Goal: Navigation & Orientation: Find specific page/section

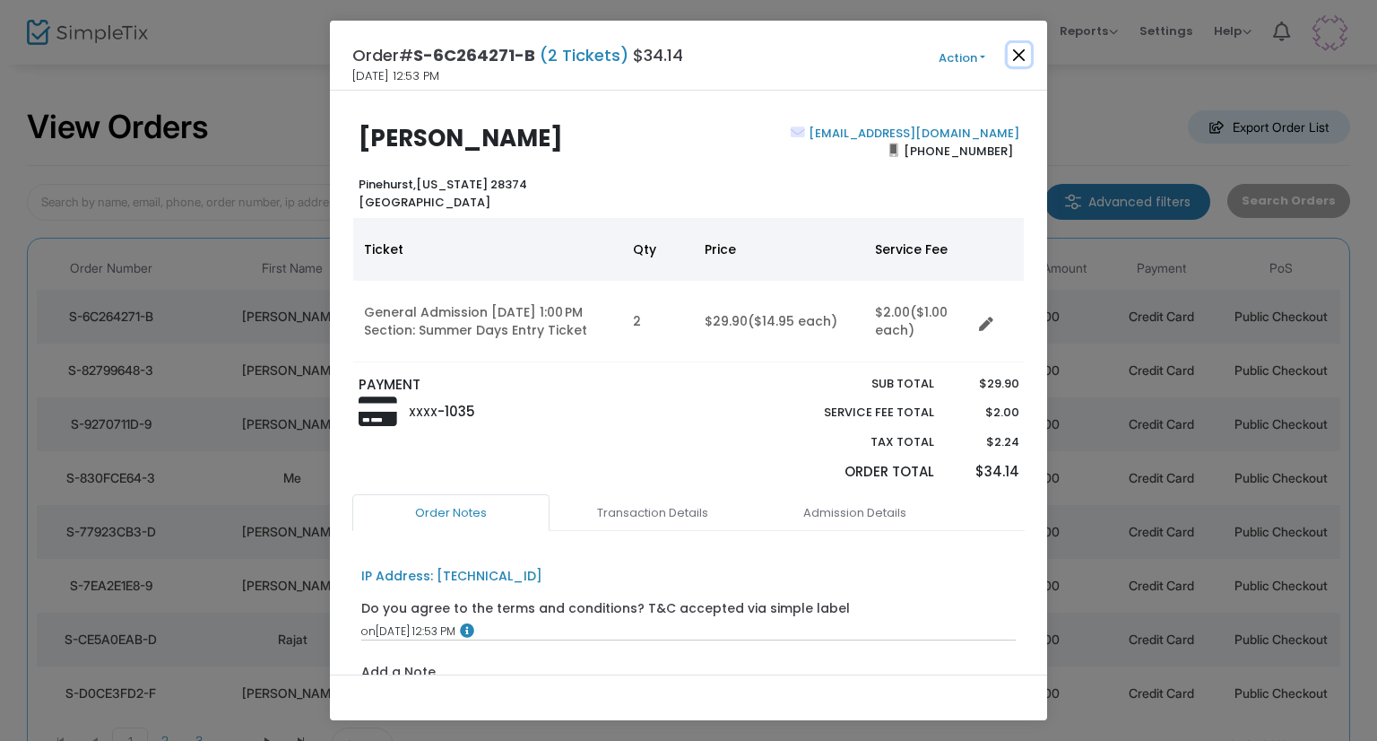
click at [1019, 65] on button "Close" at bounding box center [1019, 54] width 23 height 23
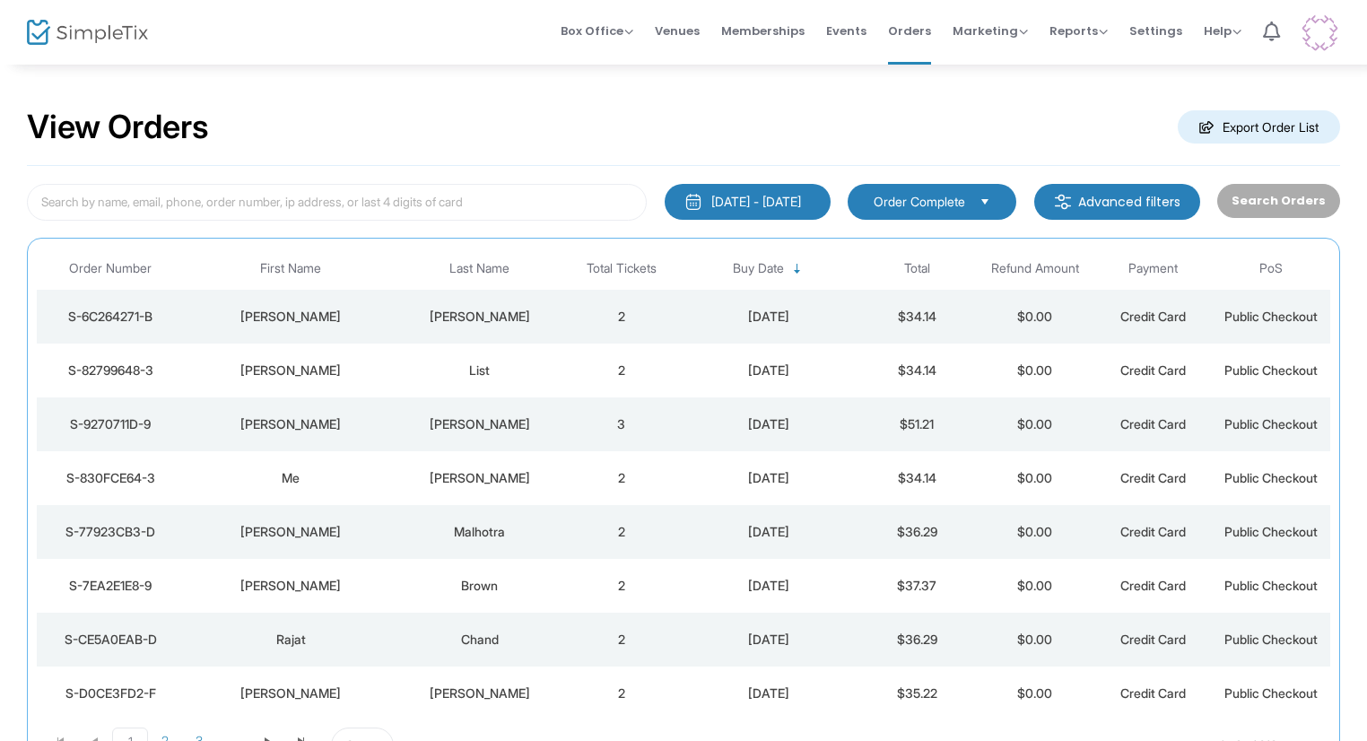
click at [481, 358] on td "List" at bounding box center [479, 370] width 165 height 54
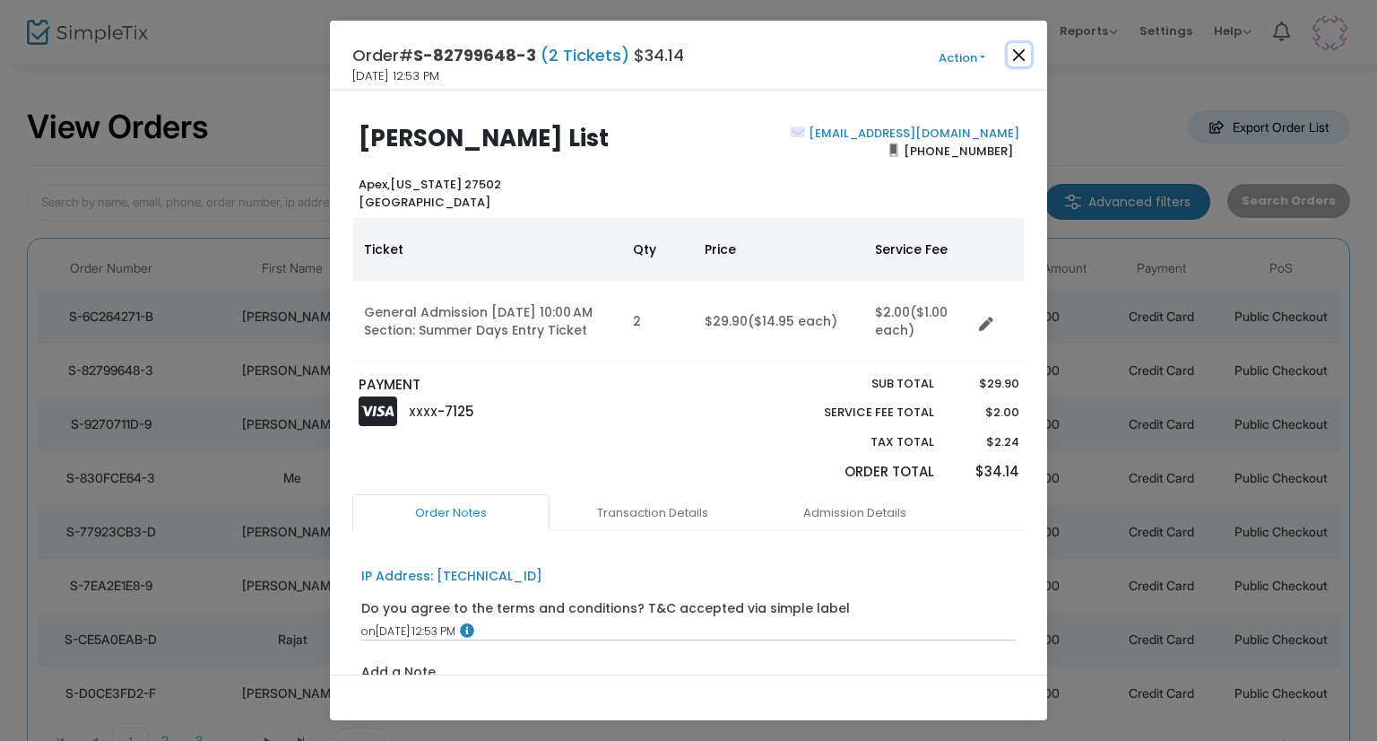
click at [1026, 54] on button "Close" at bounding box center [1019, 54] width 23 height 23
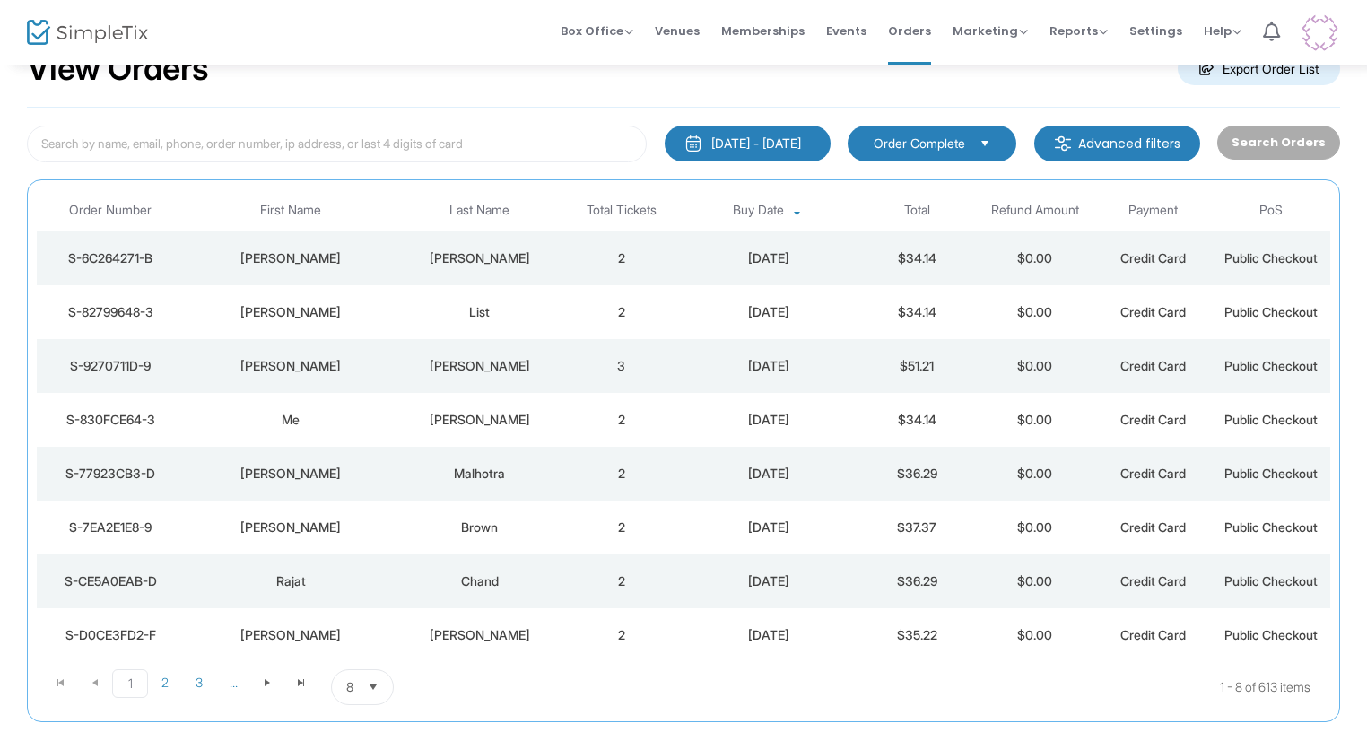
scroll to position [90, 0]
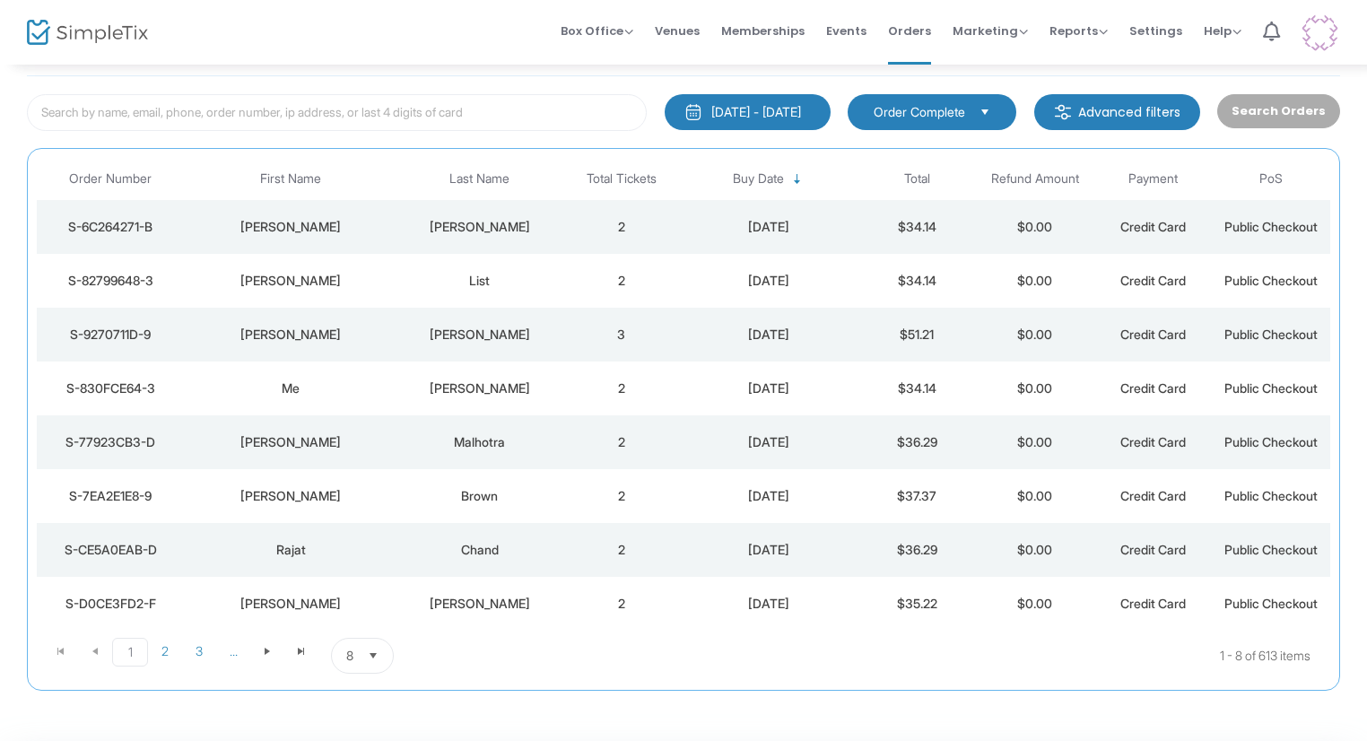
click at [345, 344] on td "[PERSON_NAME]" at bounding box center [291, 335] width 213 height 54
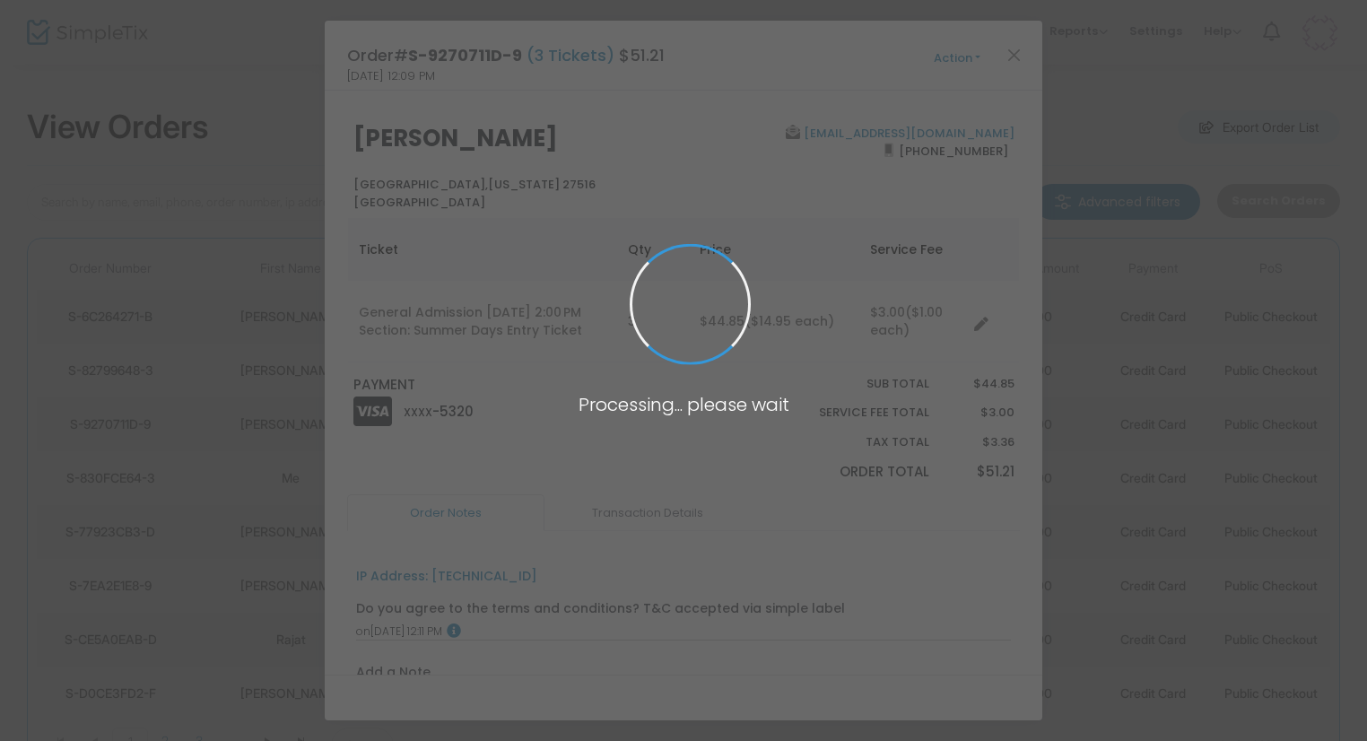
scroll to position [0, 0]
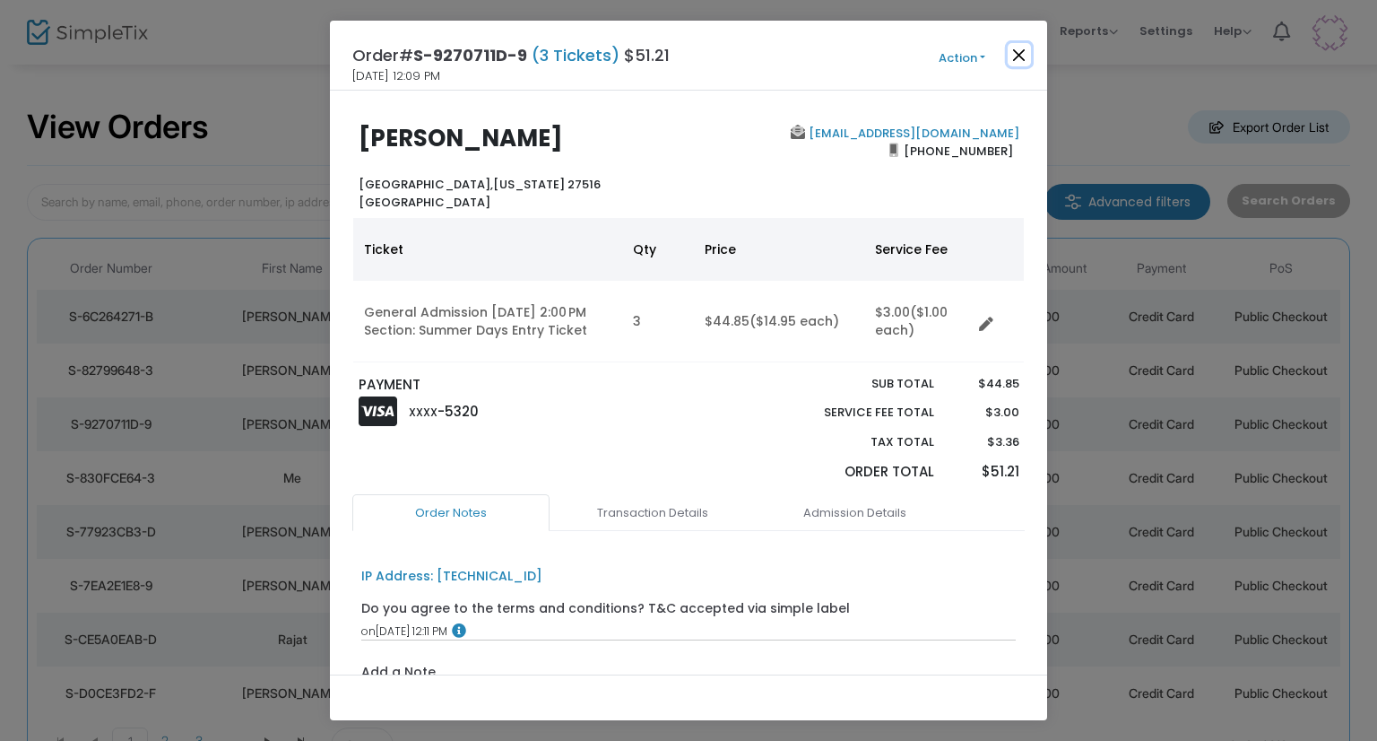
click at [1022, 53] on button "Close" at bounding box center [1019, 54] width 23 height 23
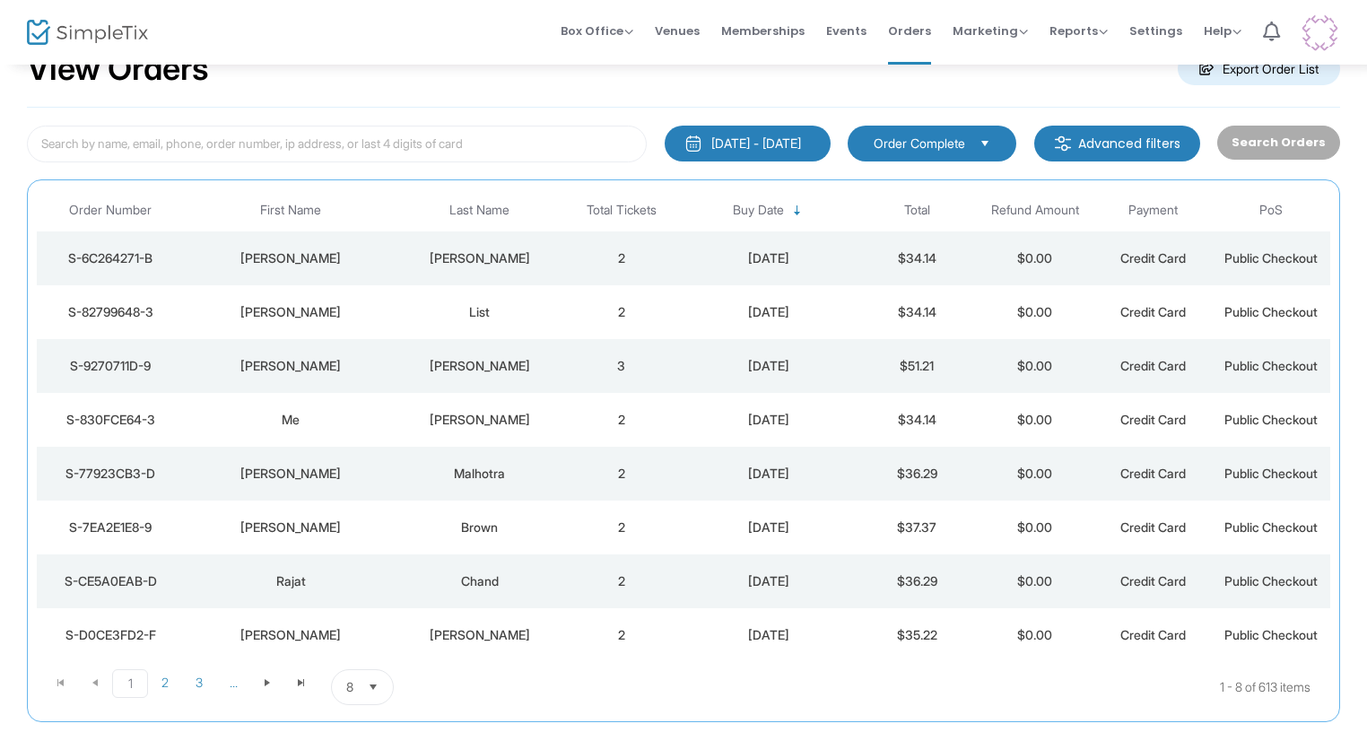
scroll to position [90, 0]
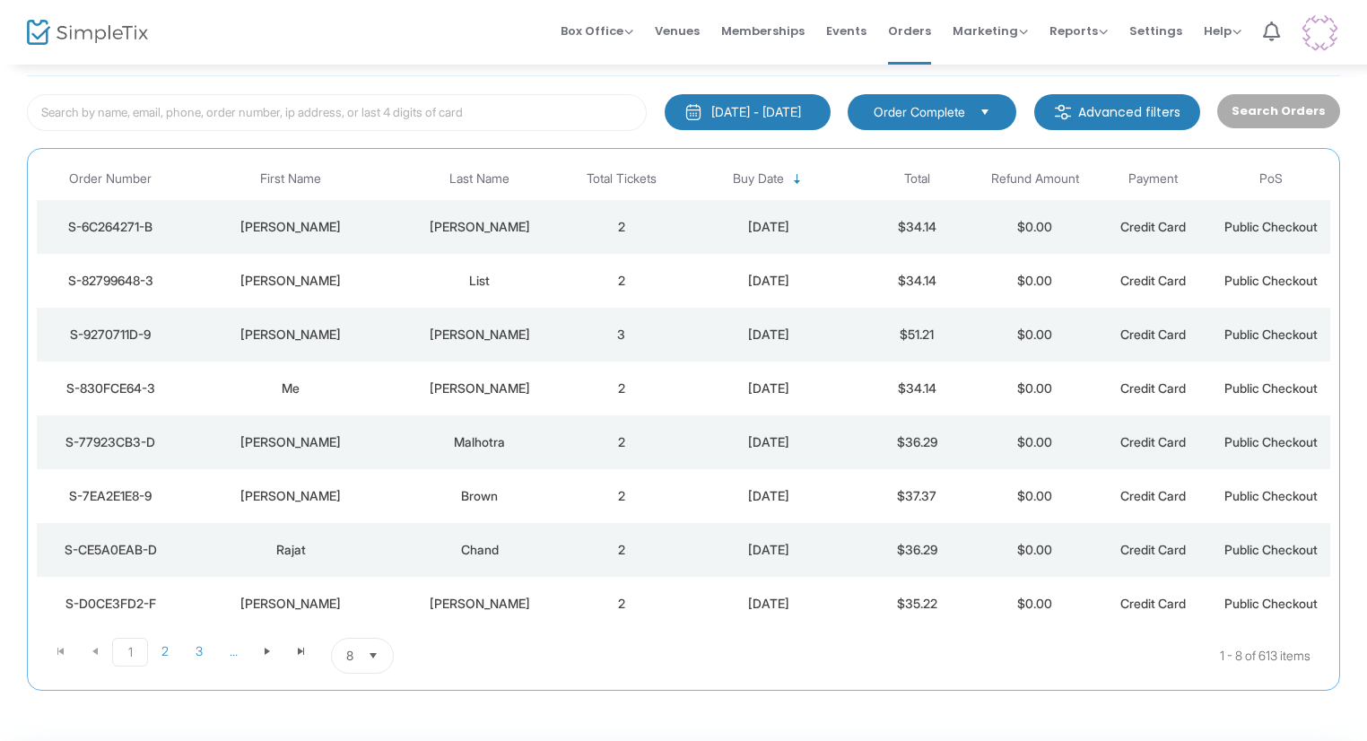
click at [387, 385] on div "Me" at bounding box center [291, 388] width 204 height 18
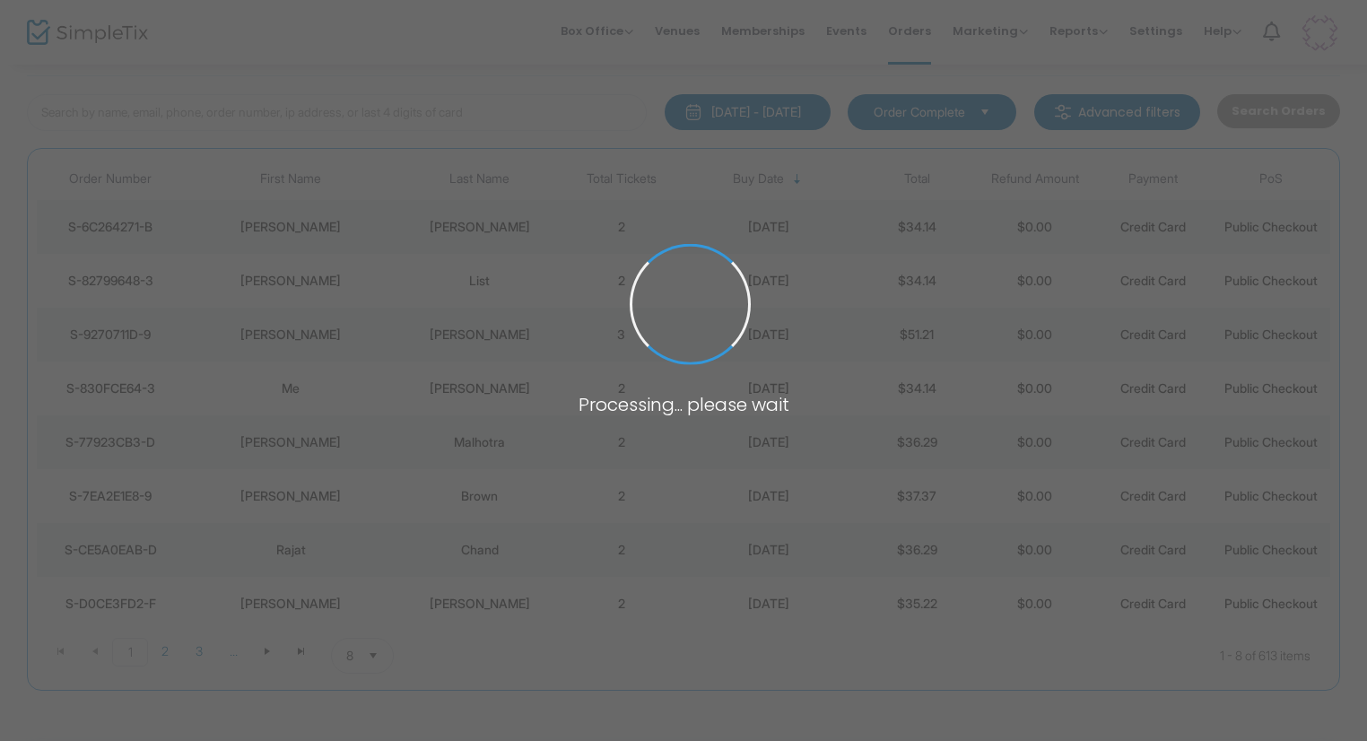
scroll to position [0, 0]
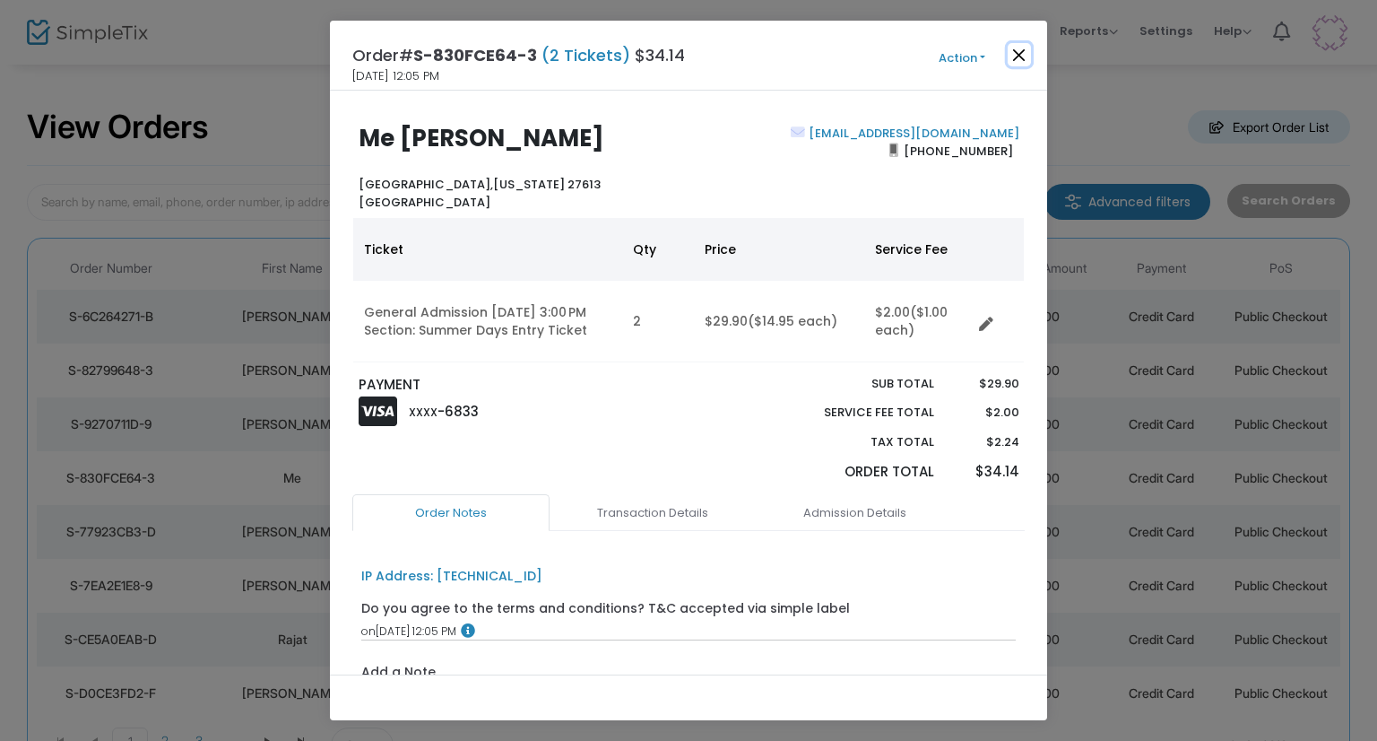
click at [1024, 63] on button "Close" at bounding box center [1019, 54] width 23 height 23
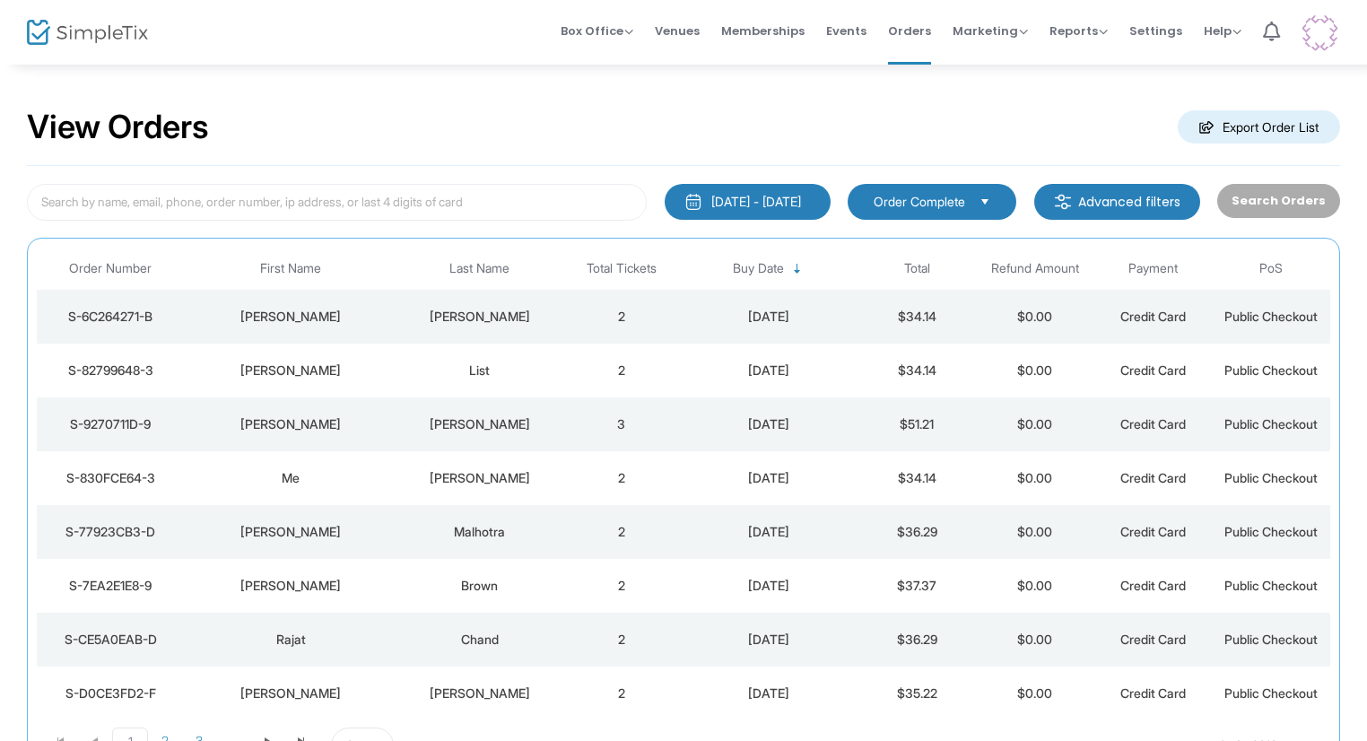
click at [388, 516] on td "[PERSON_NAME]" at bounding box center [291, 532] width 213 height 54
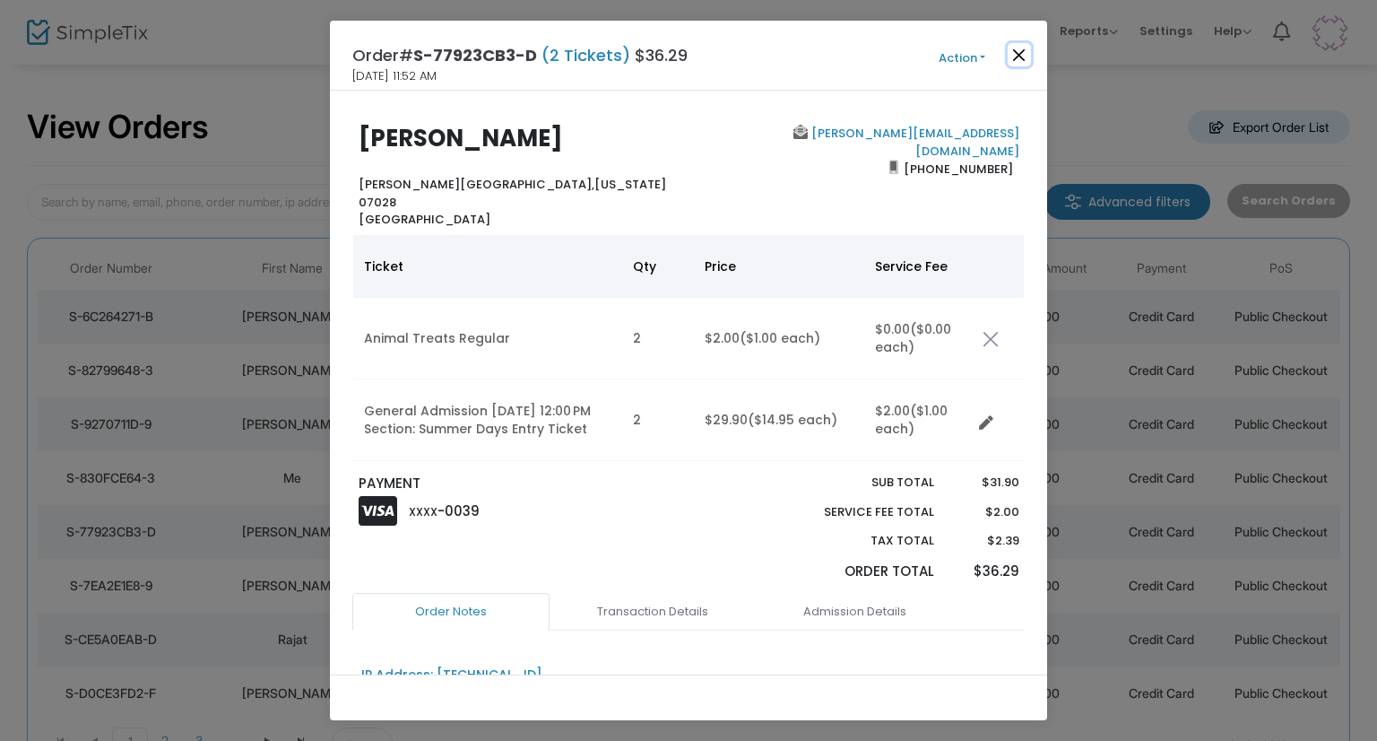
click at [1016, 62] on button "Close" at bounding box center [1019, 54] width 23 height 23
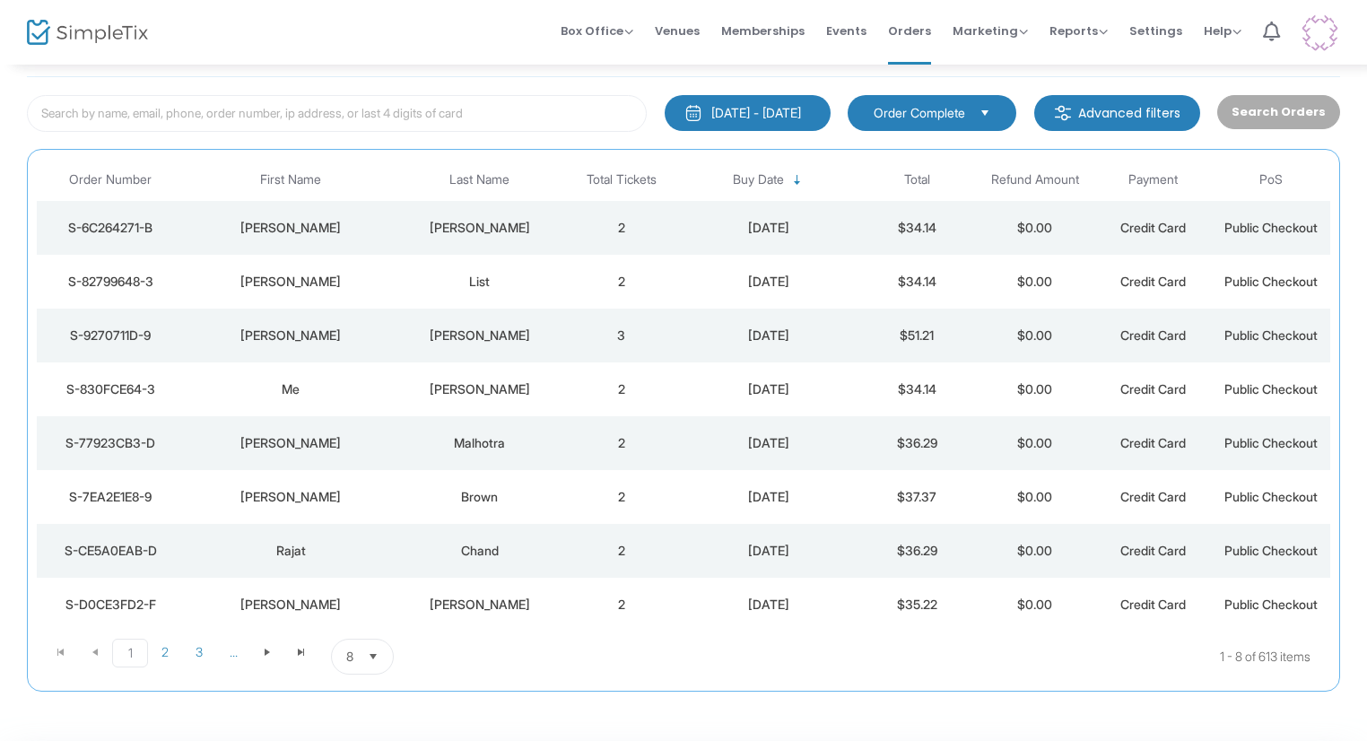
scroll to position [90, 0]
click at [361, 492] on div "[PERSON_NAME]" at bounding box center [291, 496] width 204 height 18
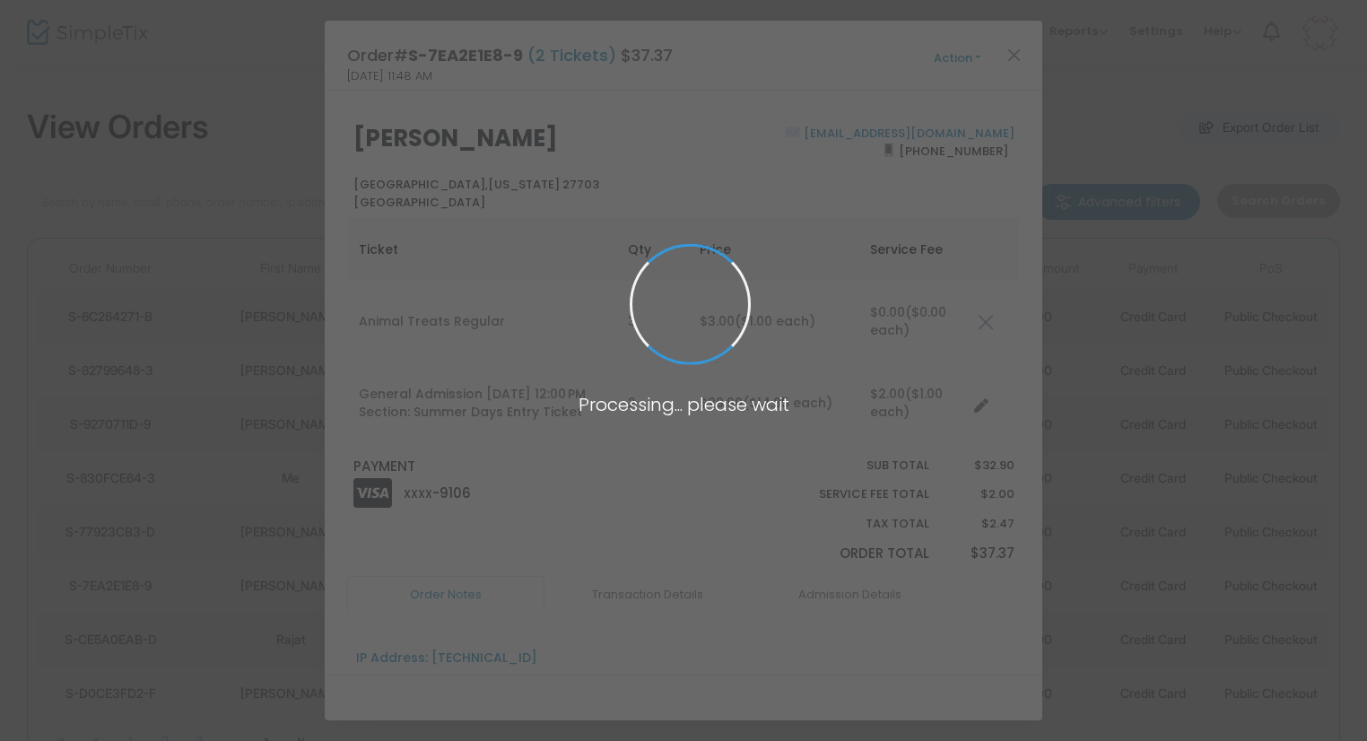
scroll to position [0, 0]
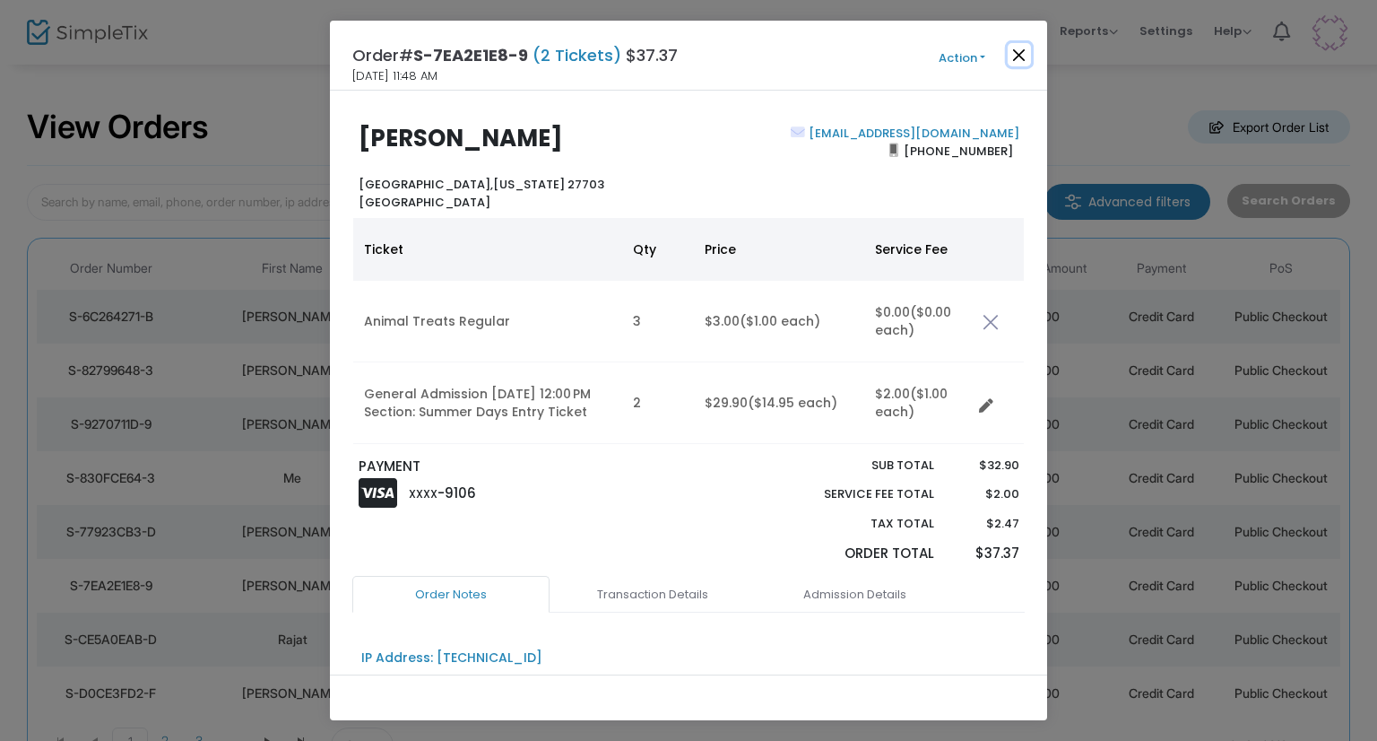
click at [1009, 48] on button "Close" at bounding box center [1019, 54] width 23 height 23
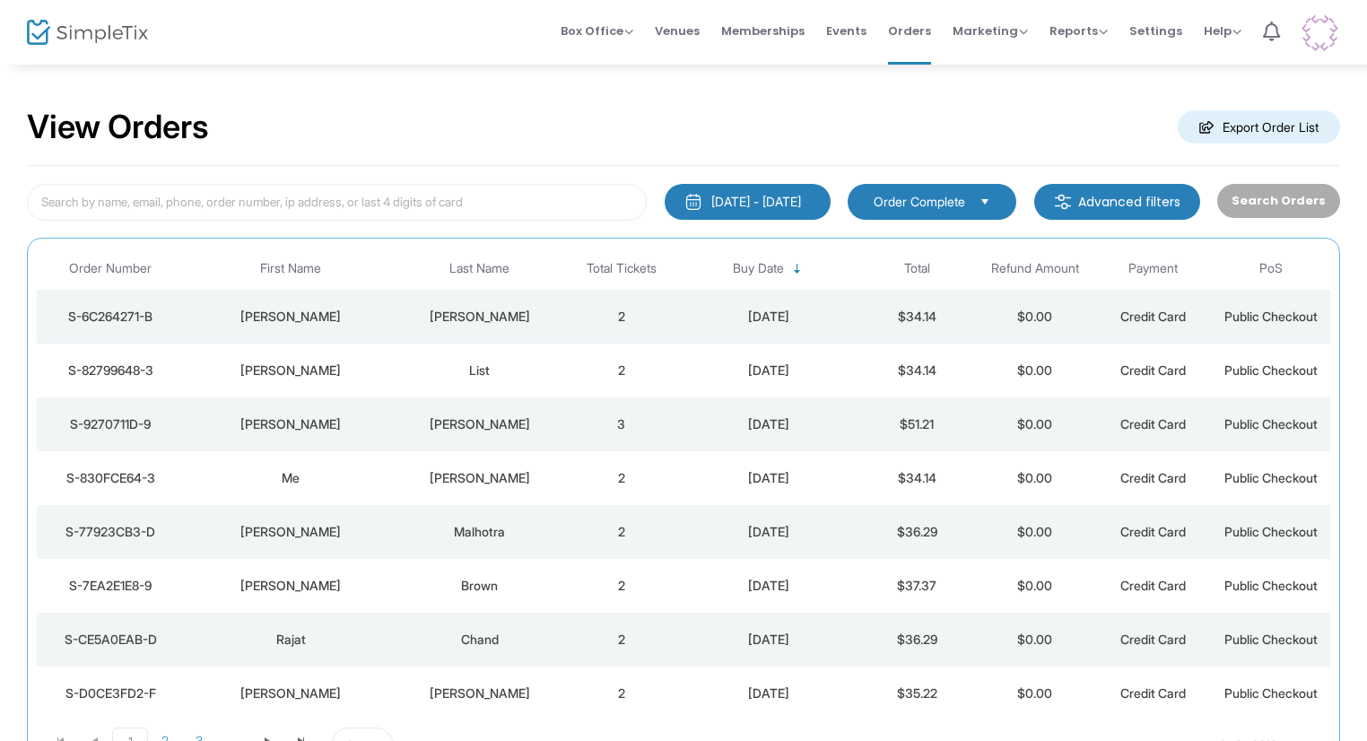
click at [298, 628] on td "Rajat" at bounding box center [291, 639] width 213 height 54
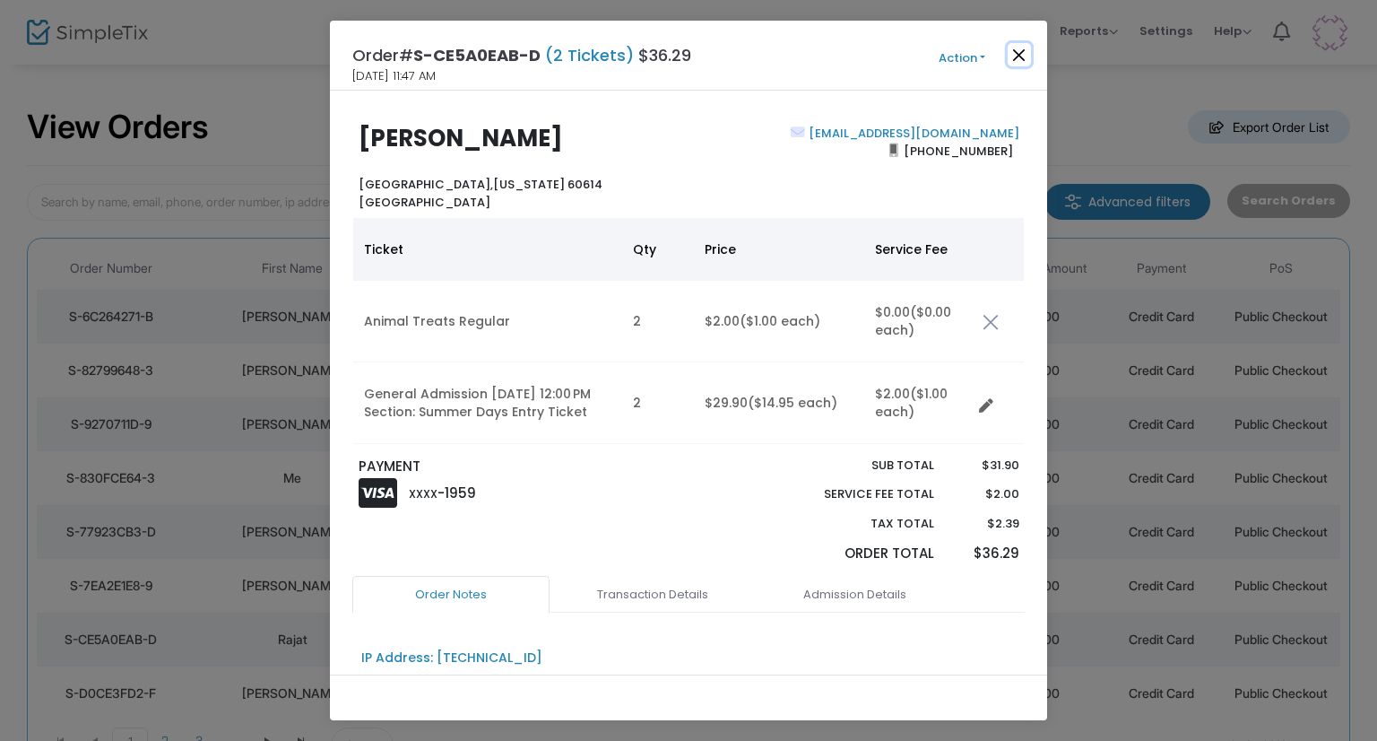
click at [1026, 49] on button "Close" at bounding box center [1019, 54] width 23 height 23
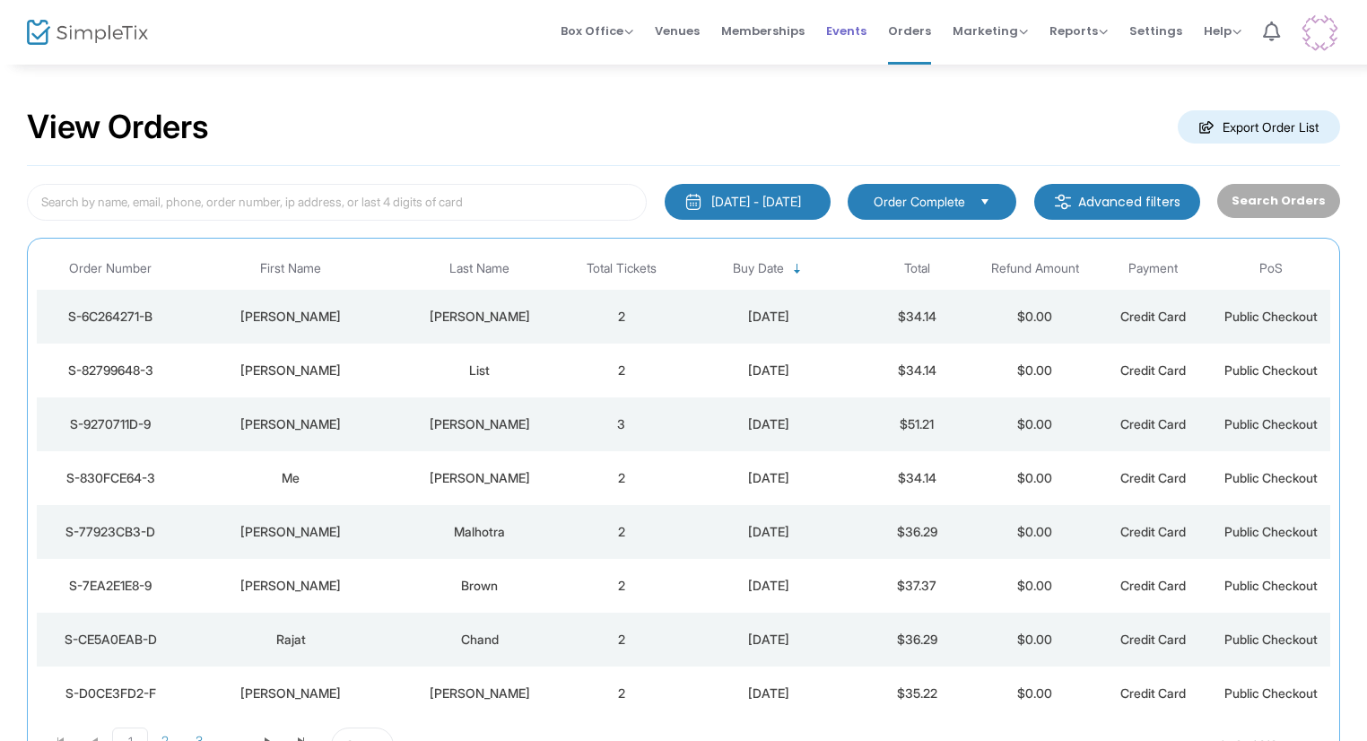
click at [837, 26] on span "Events" at bounding box center [846, 31] width 40 height 46
